Goal: Task Accomplishment & Management: Manage account settings

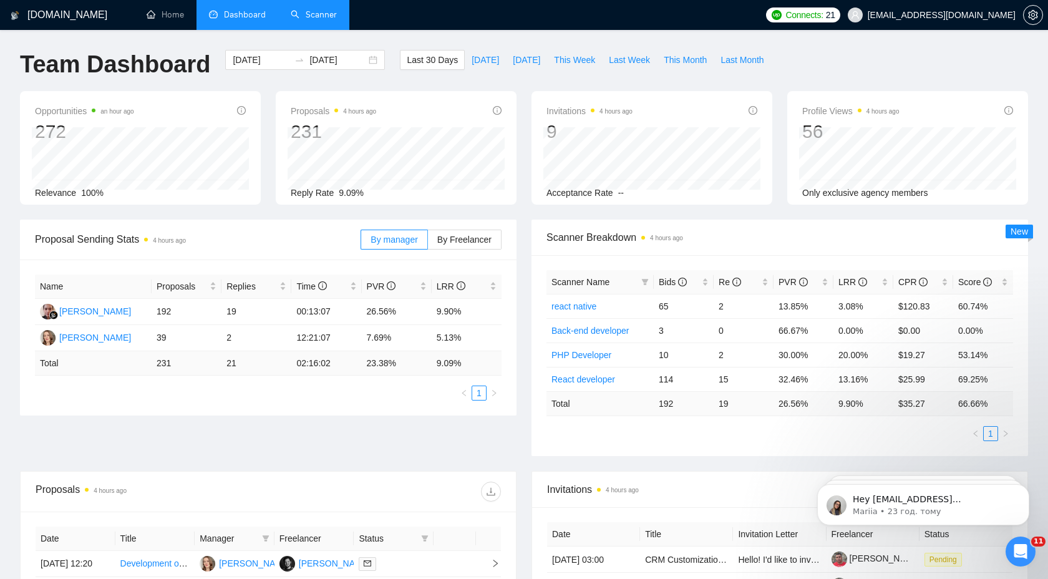
click at [319, 10] on link "Scanner" at bounding box center [314, 14] width 46 height 11
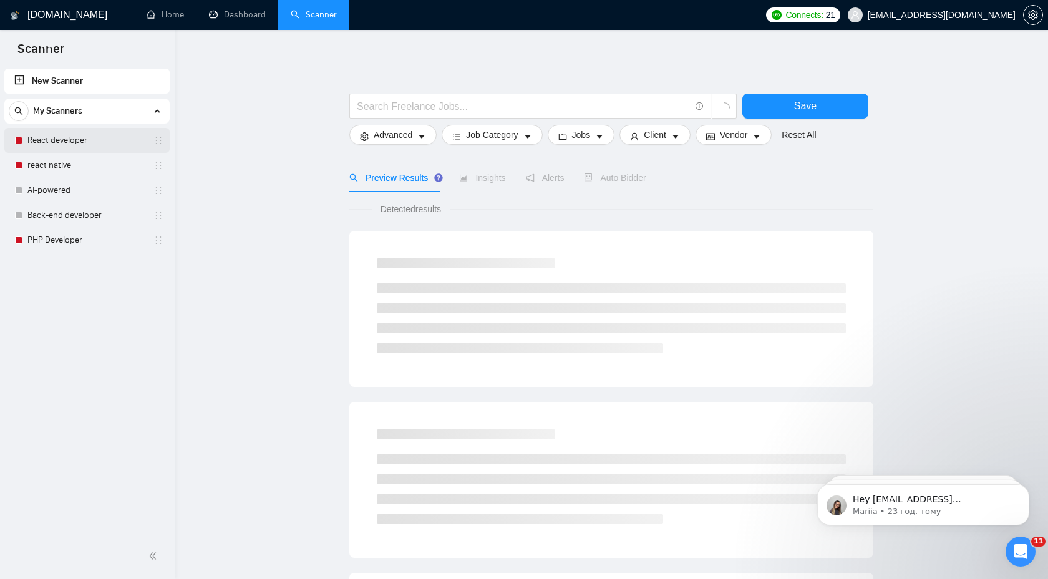
click at [84, 135] on link "React developer" at bounding box center [86, 140] width 119 height 25
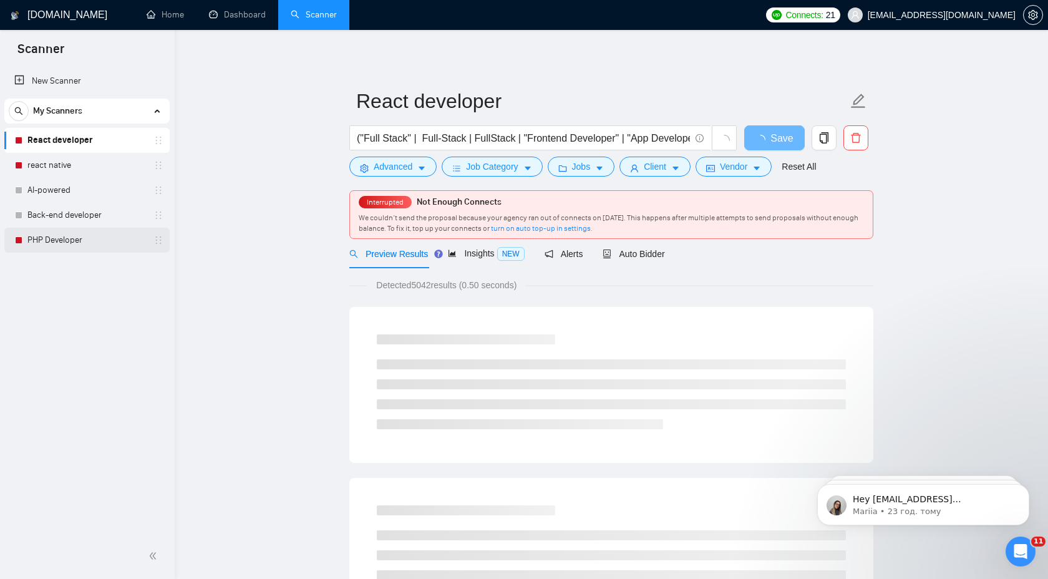
click at [72, 251] on link "PHP Developer" at bounding box center [86, 240] width 119 height 25
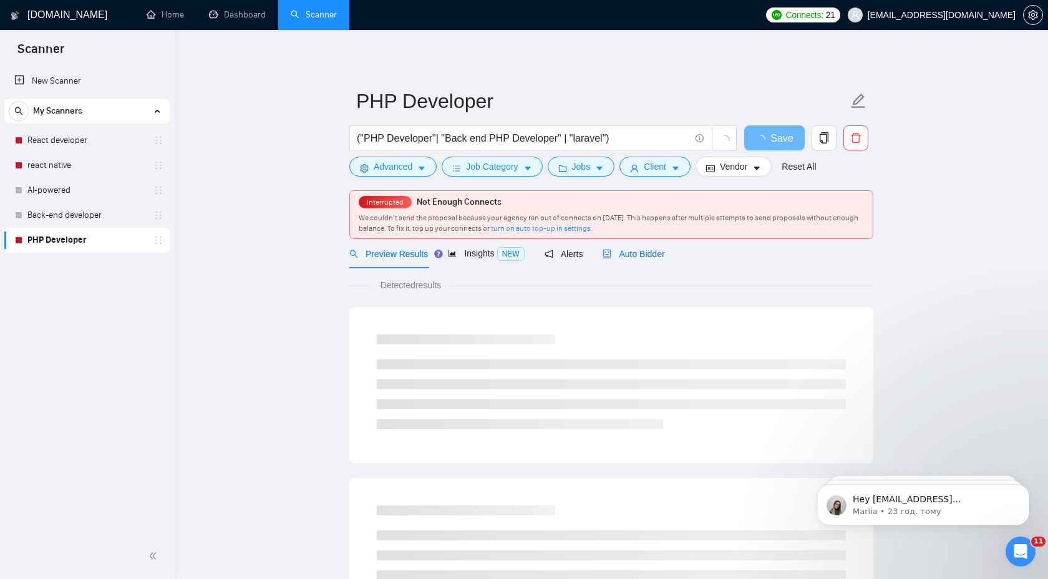
click at [665, 251] on span "Auto Bidder" at bounding box center [634, 254] width 62 height 10
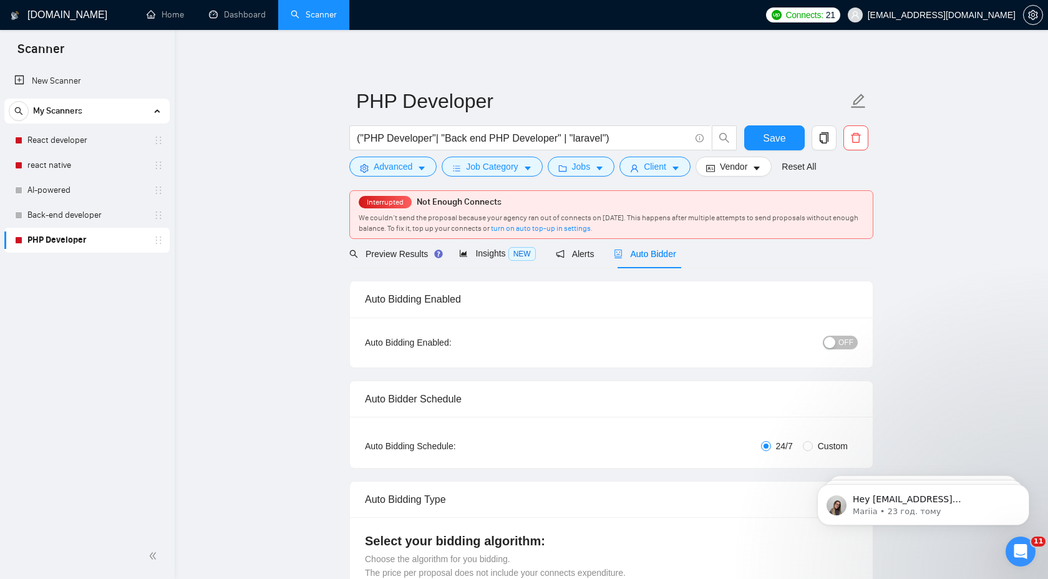
click at [847, 352] on div "Auto Bidding Enabled: OFF" at bounding box center [611, 343] width 523 height 50
click at [844, 347] on span "OFF" at bounding box center [846, 343] width 15 height 14
click at [775, 132] on span "Save" at bounding box center [774, 138] width 22 height 16
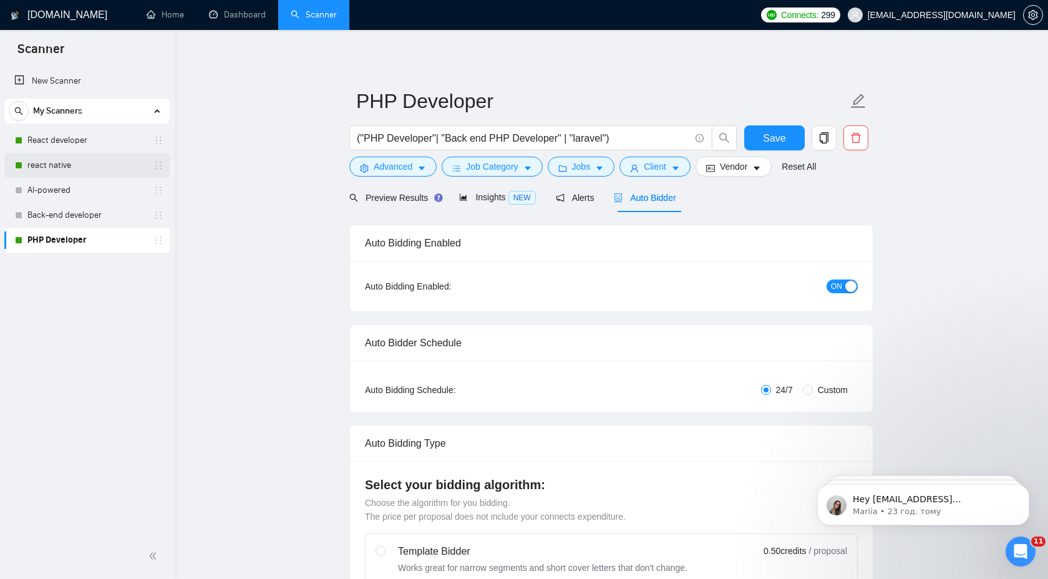
click at [93, 172] on link "react native" at bounding box center [86, 165] width 119 height 25
